Goal: Find specific page/section: Find specific page/section

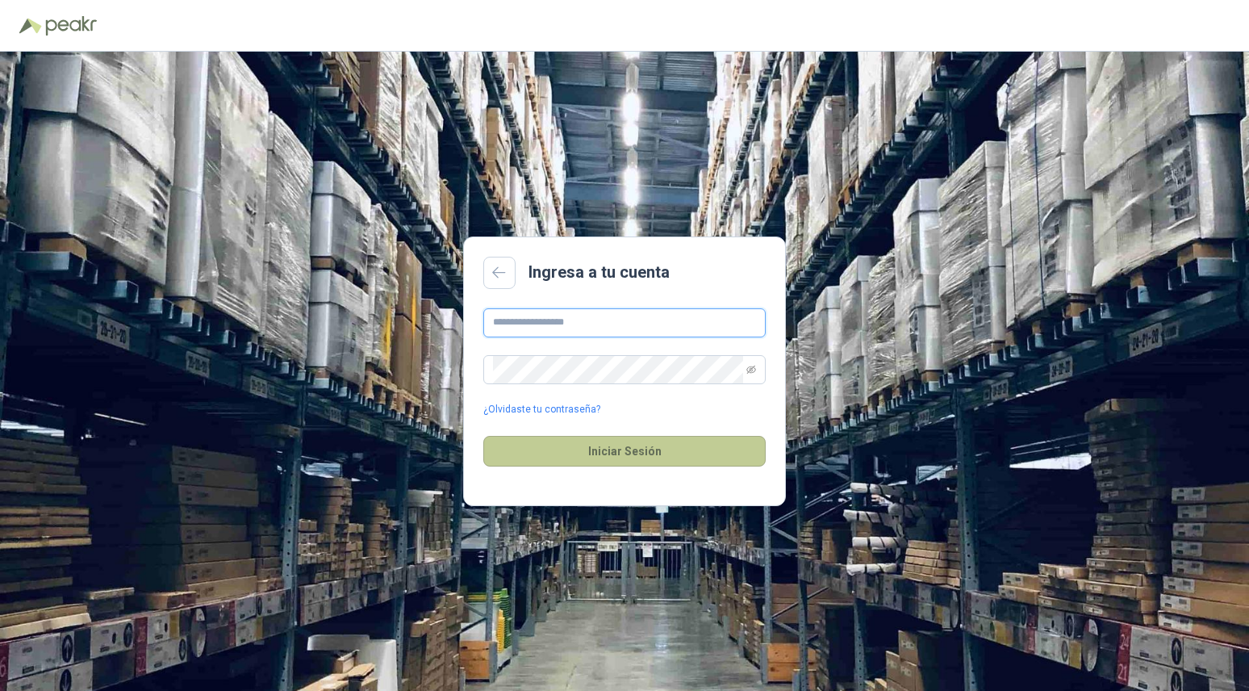
type input "**********"
click at [609, 461] on button "Iniciar Sesión" at bounding box center [624, 451] width 282 height 31
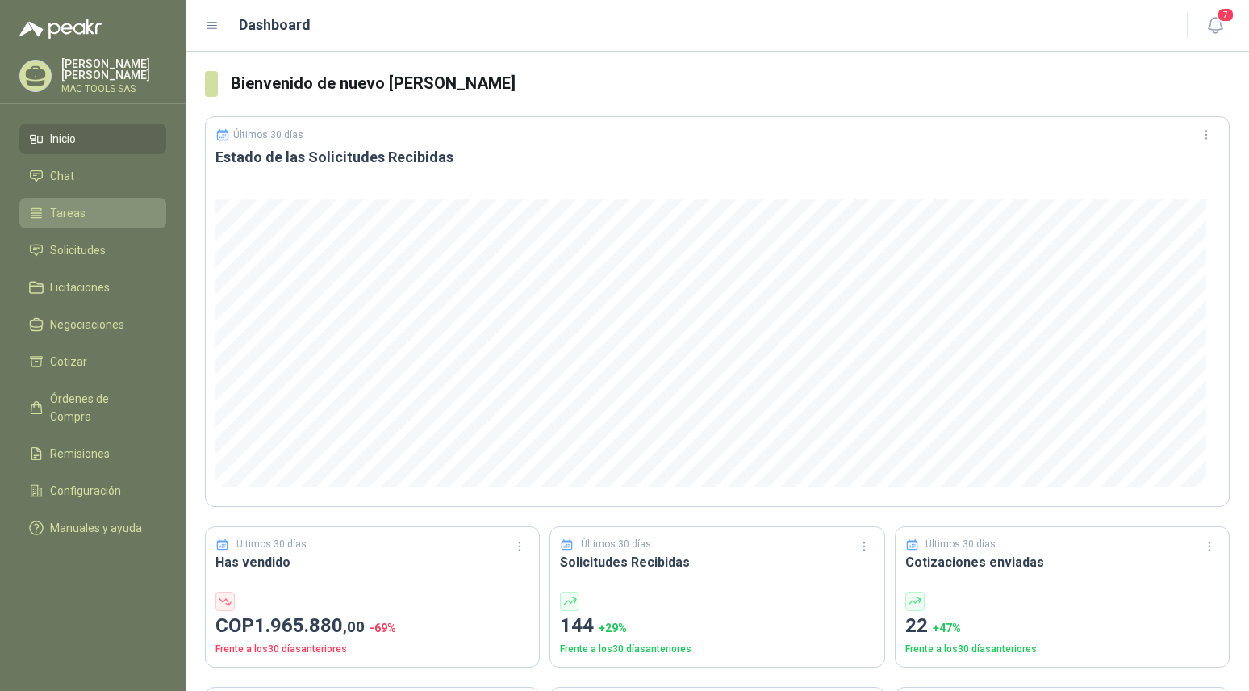
click at [77, 199] on link "Tareas" at bounding box center [92, 213] width 147 height 31
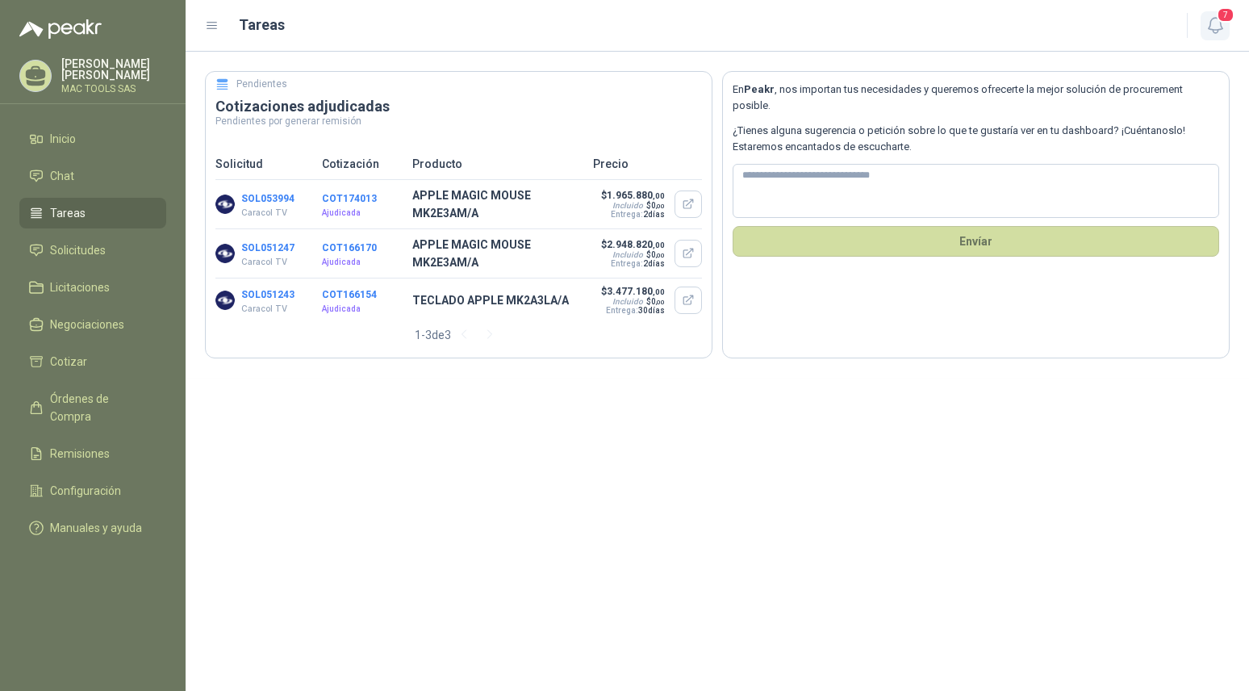
click at [1224, 21] on span "7" at bounding box center [1226, 14] width 18 height 15
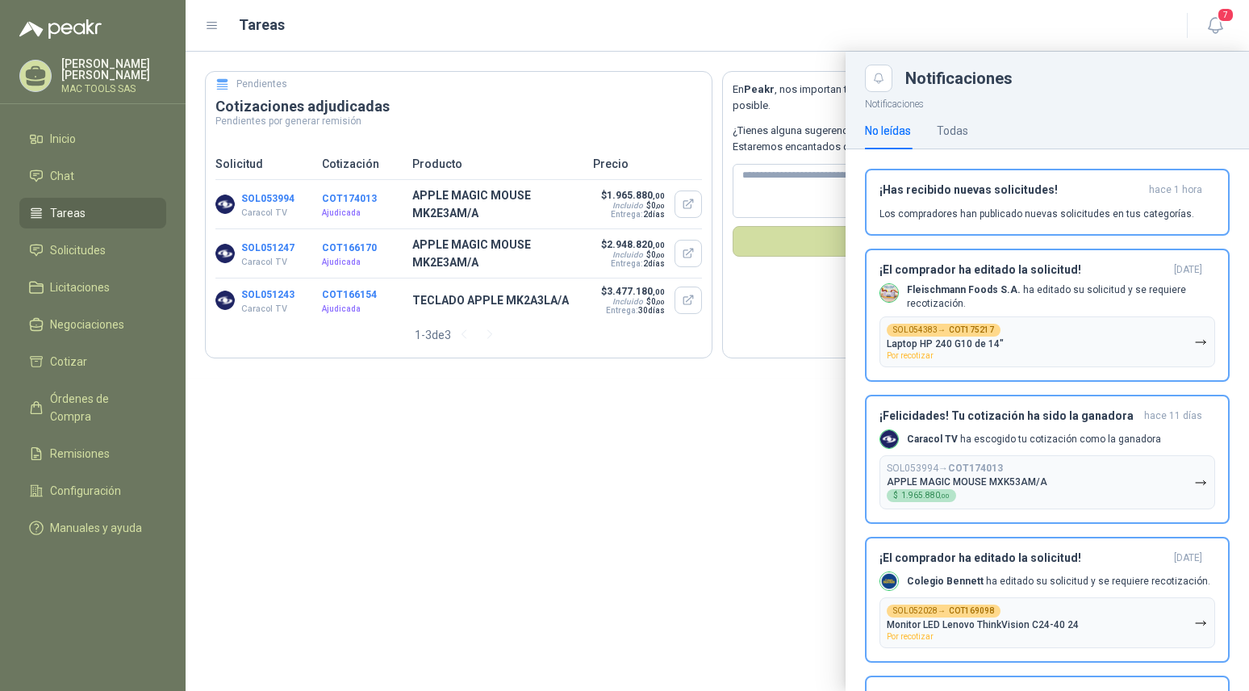
click at [683, 519] on div at bounding box center [718, 371] width 1064 height 639
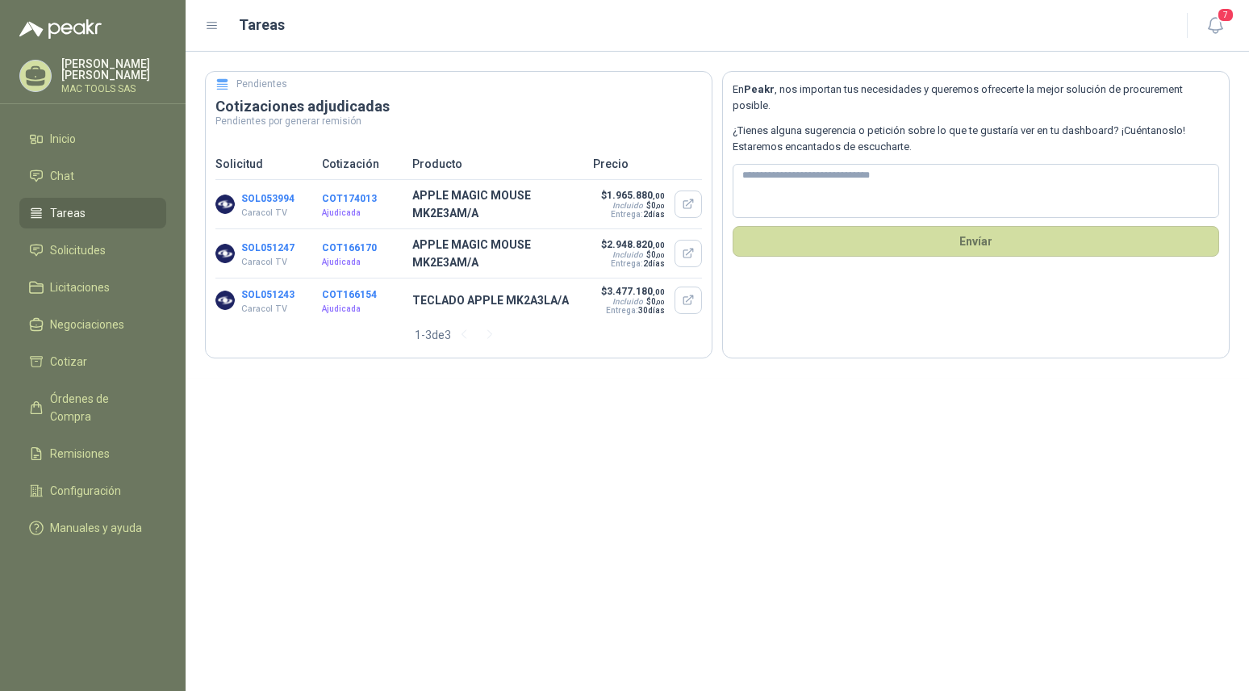
click at [65, 101] on menu "[PERSON_NAME] MAC TOOLS SAS Inicio Chat Tareas Solicitudes Licitaciones Negocia…" at bounding box center [93, 345] width 186 height 691
click at [73, 140] on span "Inicio" at bounding box center [63, 139] width 26 height 18
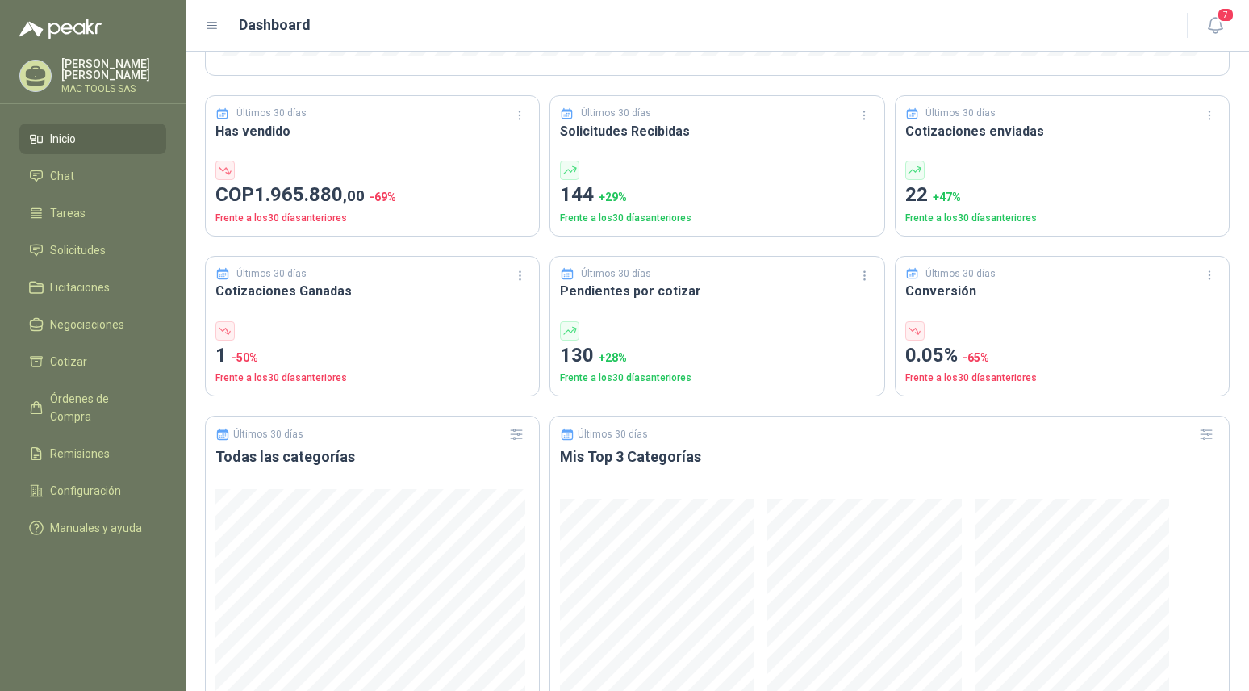
scroll to position [409, 0]
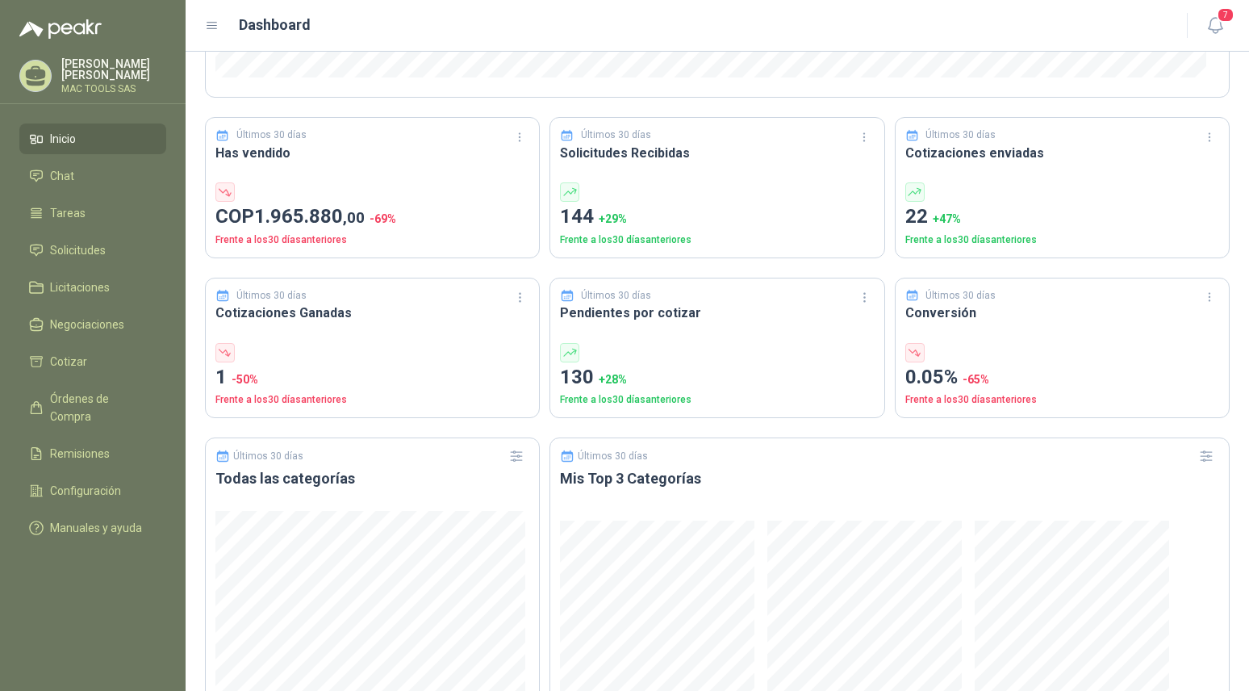
click at [647, 166] on div "Últimos 30 días Solicitudes Recibidas 144 + 29 % Frente a los 30 días anteriores" at bounding box center [717, 187] width 335 height 141
click at [638, 152] on h3 "Solicitudes Recibidas" at bounding box center [717, 153] width 314 height 20
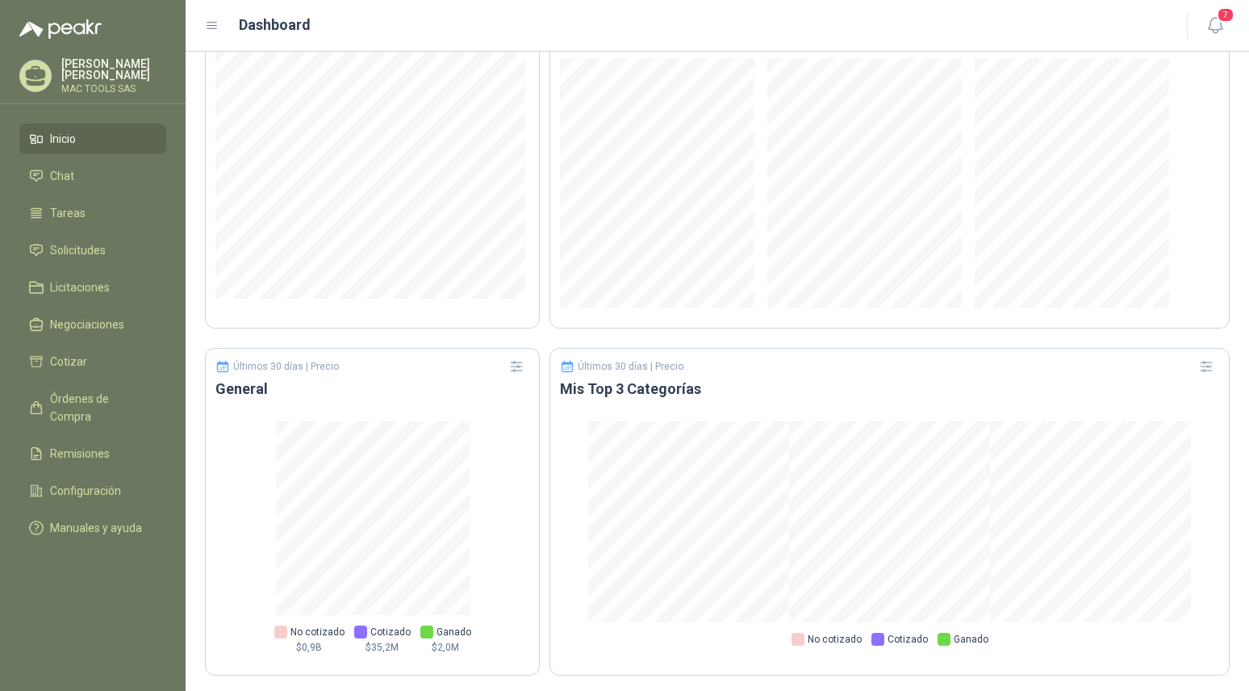
scroll to position [876, 0]
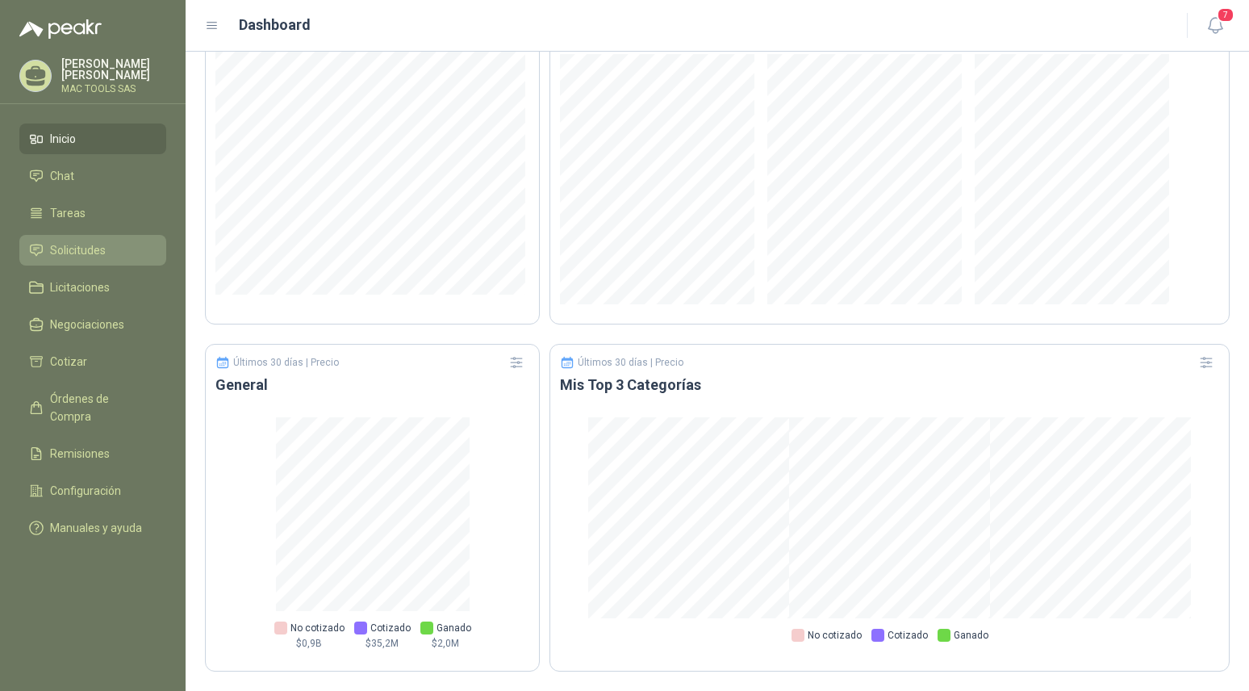
click at [94, 253] on span "Solicitudes" at bounding box center [78, 250] width 56 height 18
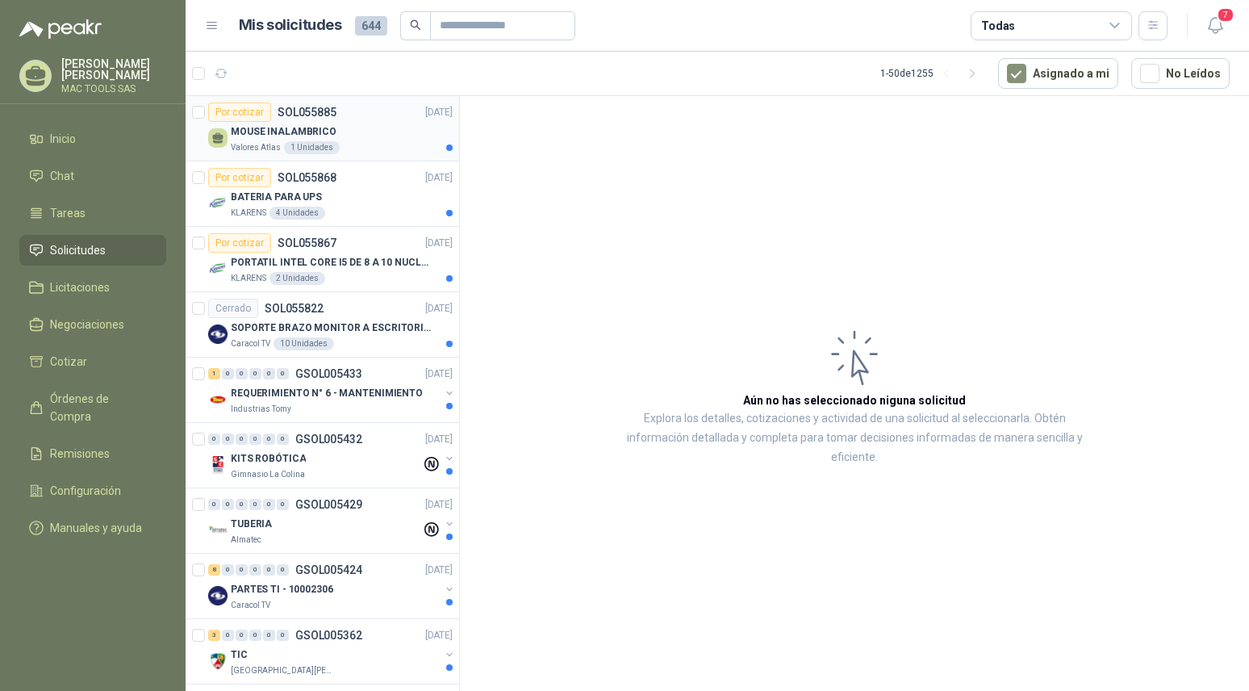
click at [273, 131] on p "MOUSE INALAMBRICO" at bounding box center [284, 131] width 106 height 15
